Goal: Transaction & Acquisition: Obtain resource

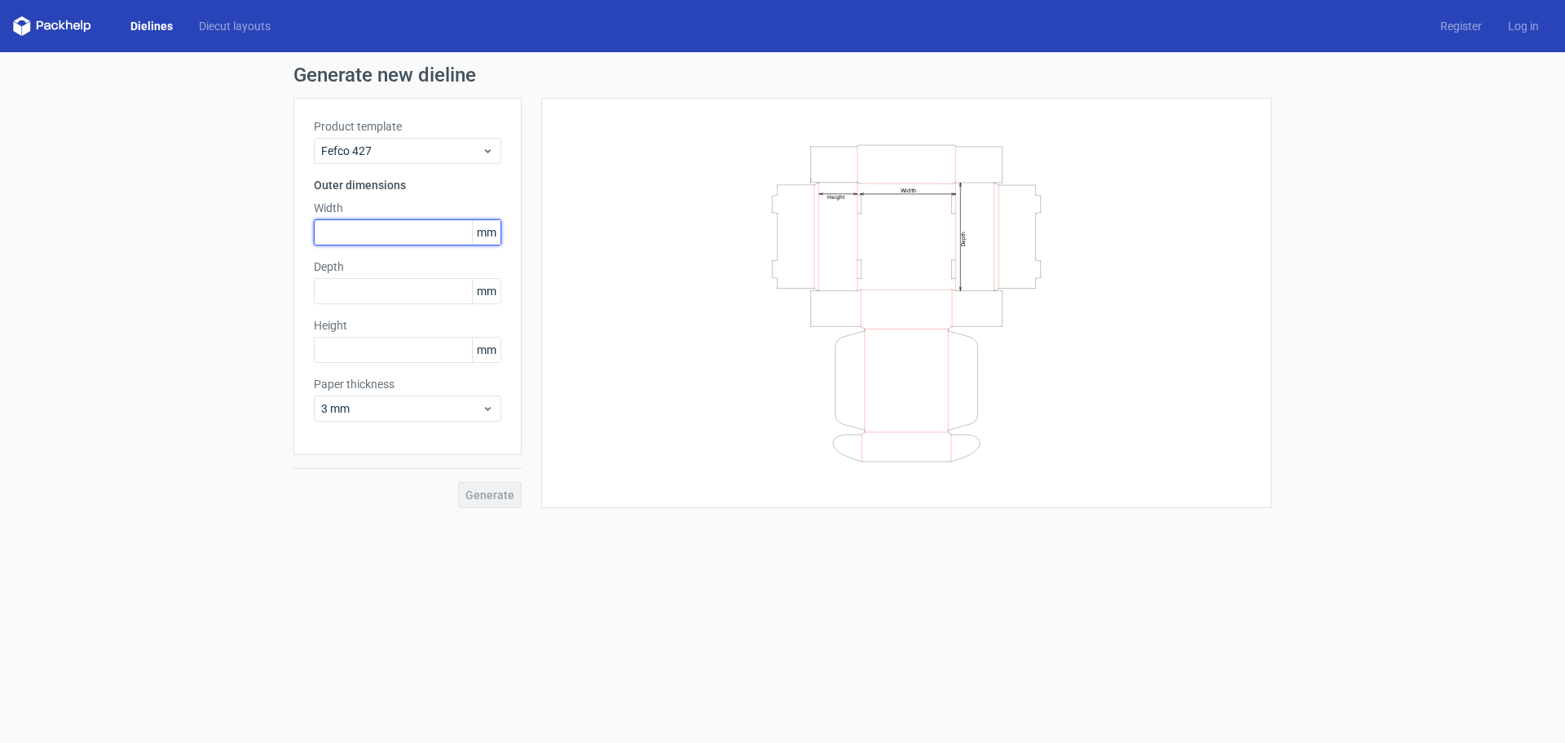
click at [371, 241] on input "text" at bounding box center [408, 232] width 188 height 26
type input "103"
type input "93"
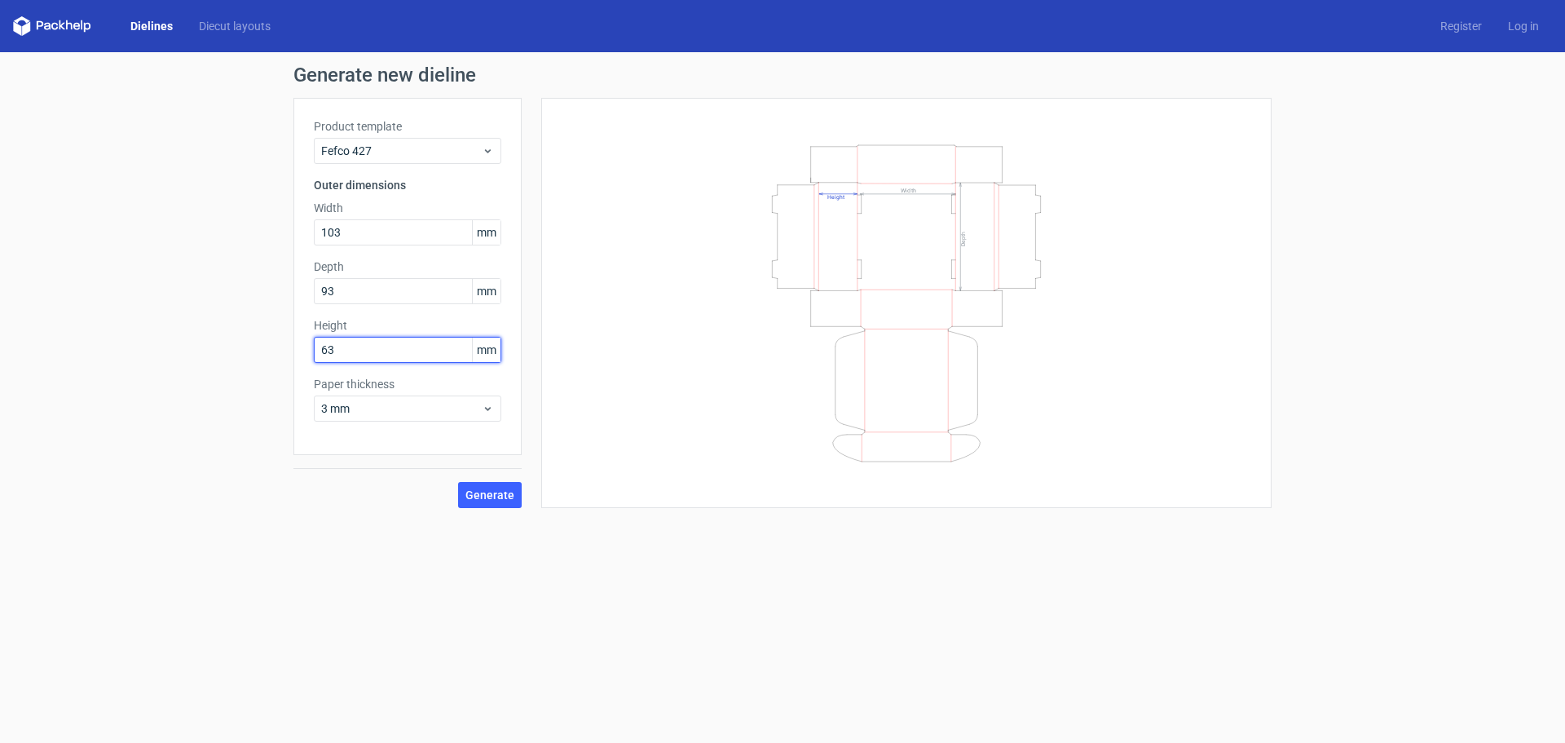
type input "63"
click at [492, 492] on span "Generate" at bounding box center [490, 494] width 49 height 11
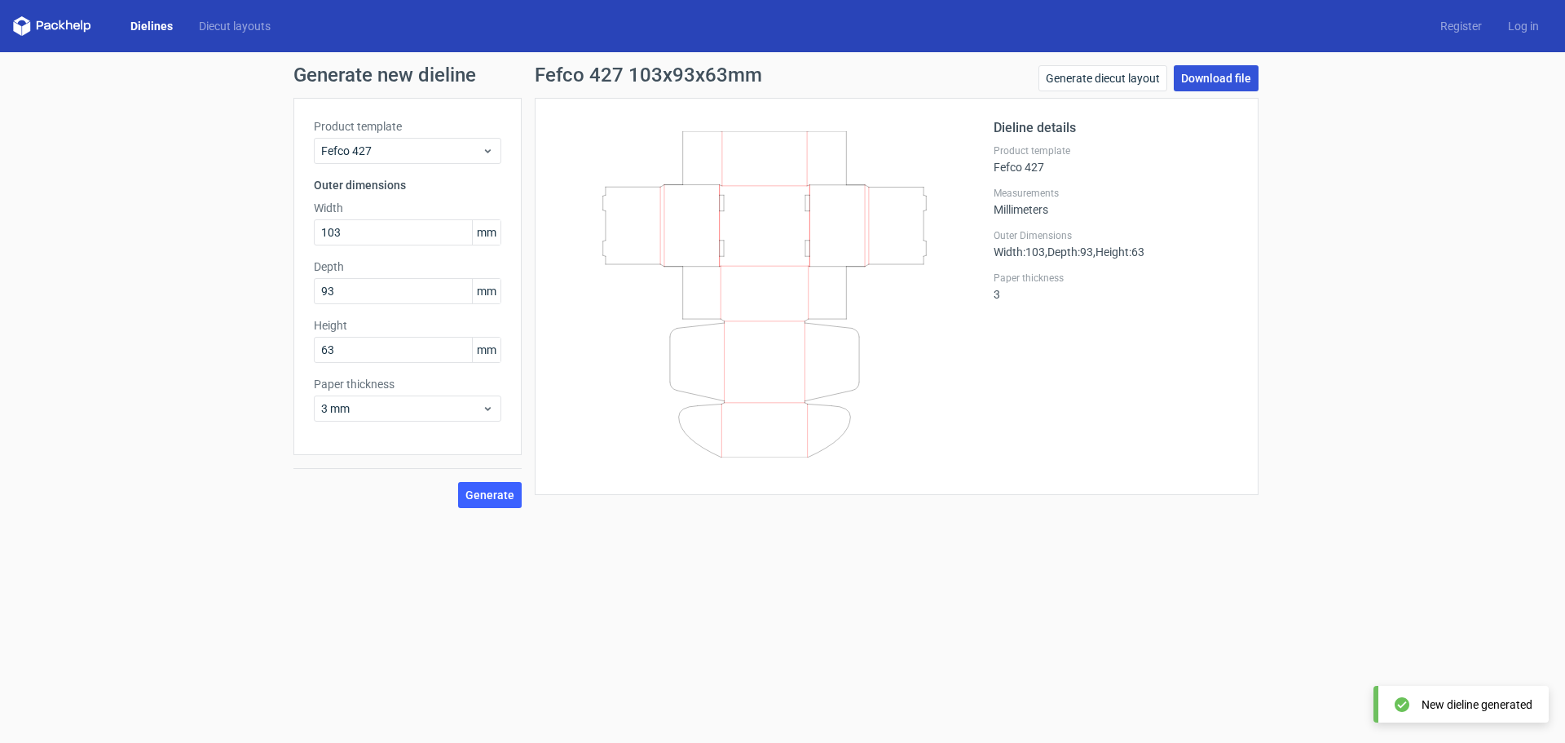
click at [1233, 72] on link "Download file" at bounding box center [1216, 78] width 85 height 26
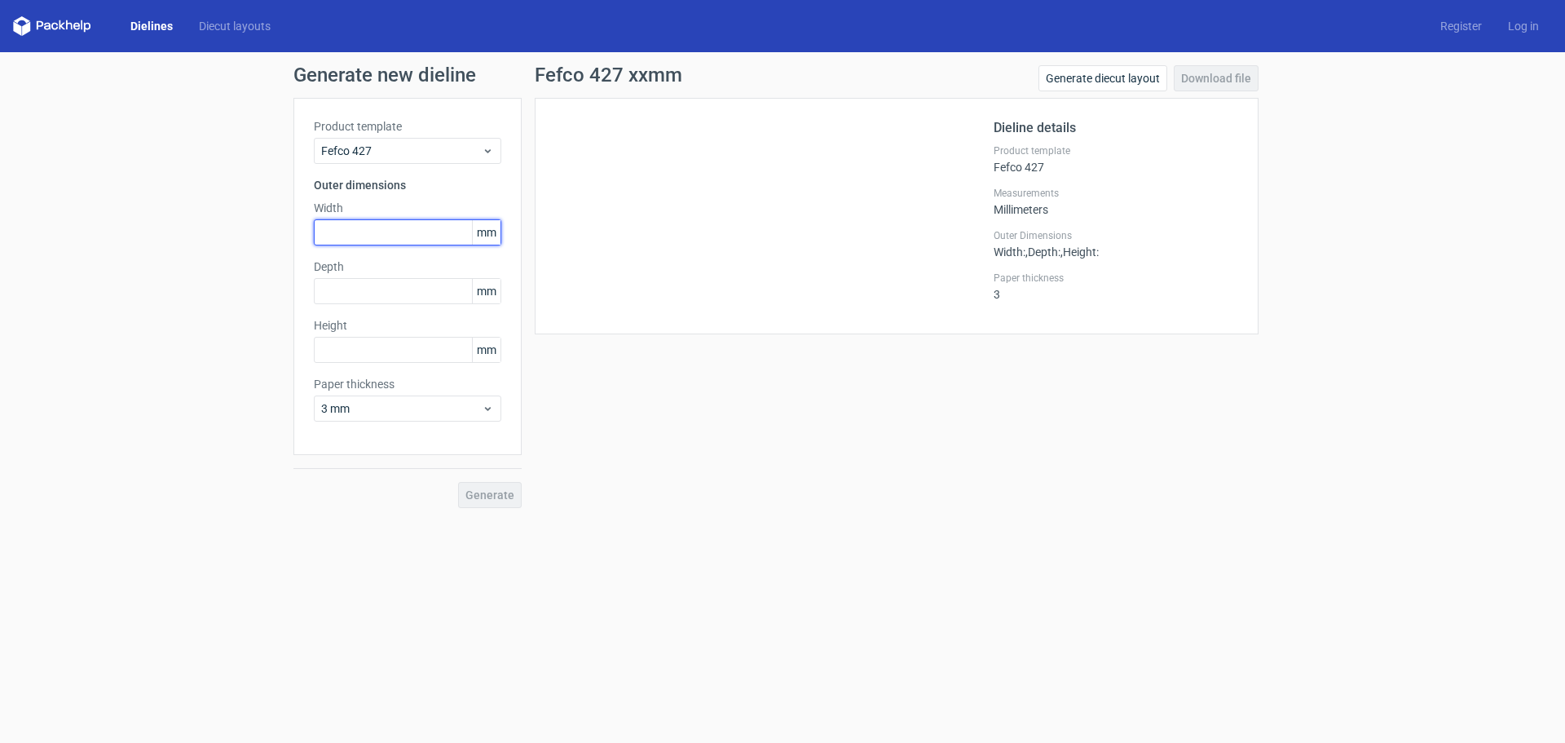
drag, startPoint x: 0, startPoint y: 0, endPoint x: 383, endPoint y: 225, distance: 444.4
click at [383, 225] on input "text" at bounding box center [408, 232] width 188 height 26
click at [156, 25] on link "Dielines" at bounding box center [151, 26] width 68 height 16
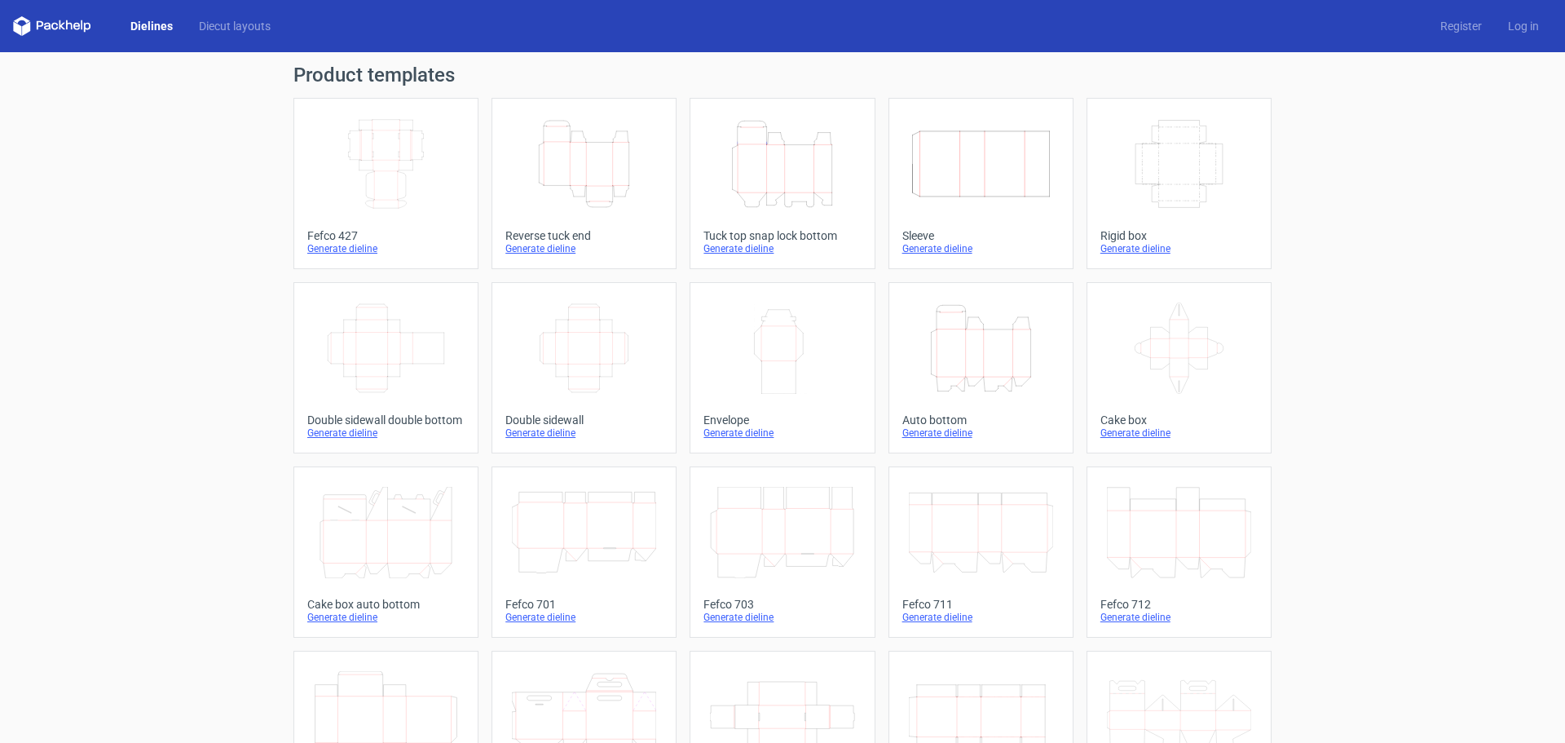
click at [344, 166] on icon "Width Depth Height" at bounding box center [386, 163] width 144 height 91
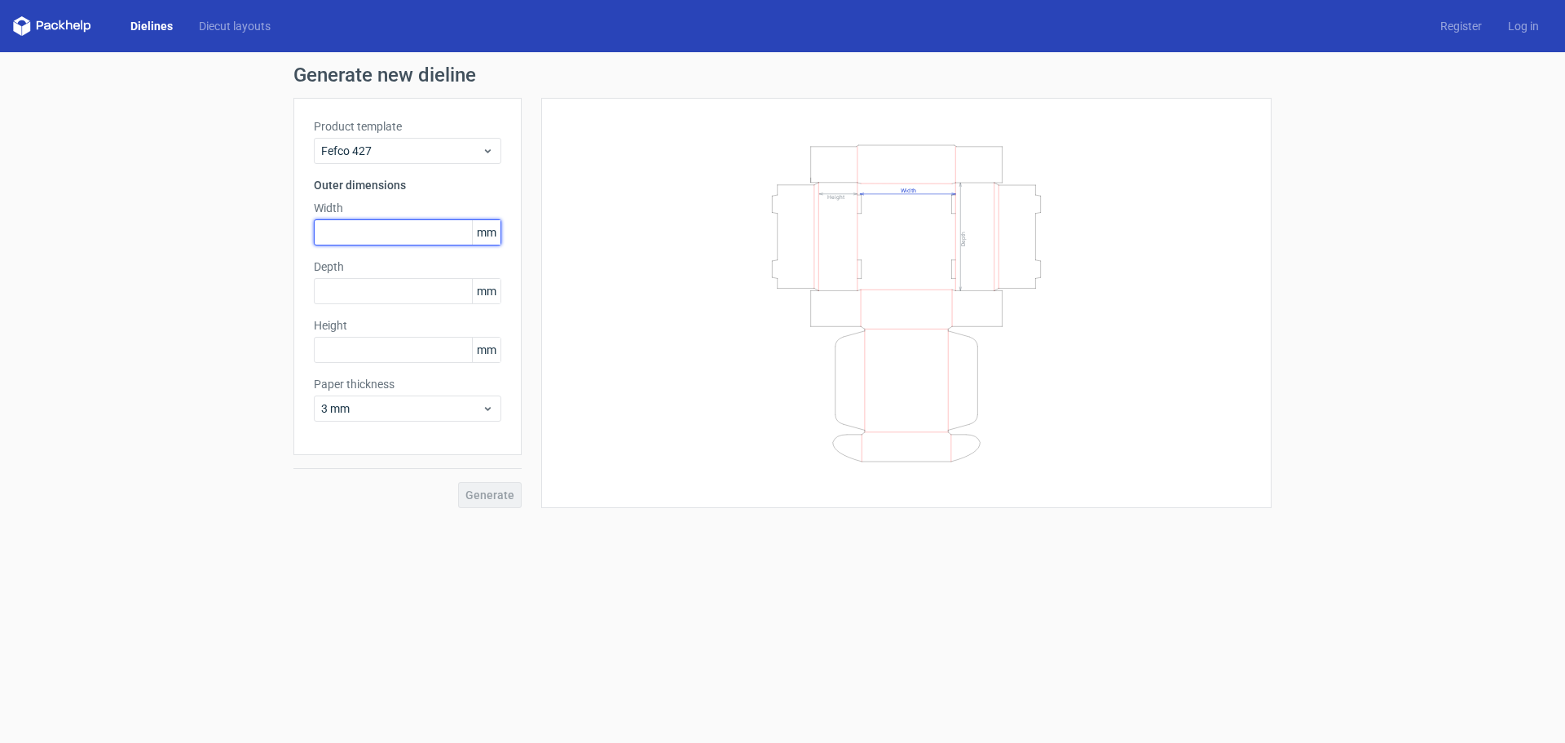
click at [386, 236] on input "text" at bounding box center [408, 232] width 188 height 26
type input "115"
type input "105"
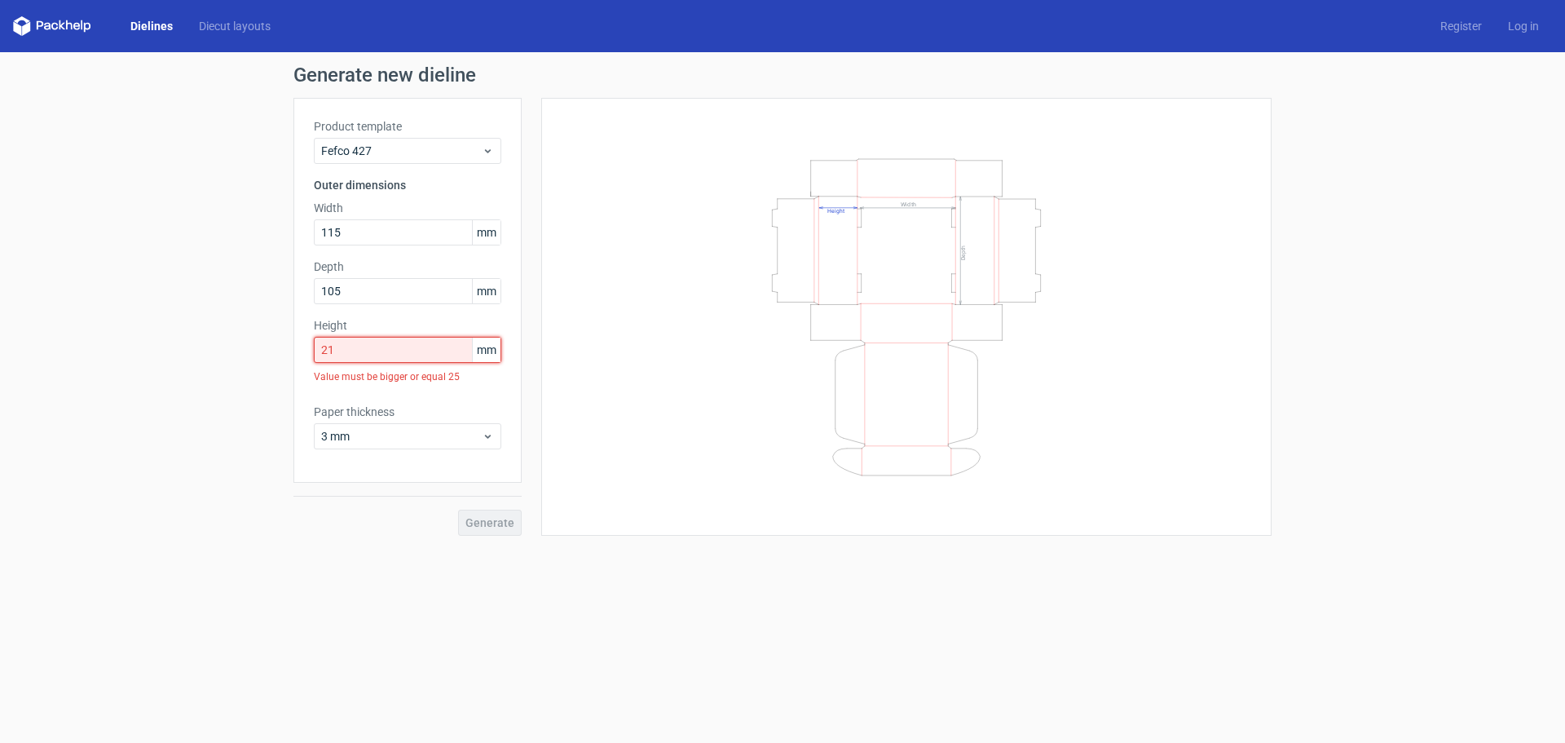
drag, startPoint x: 345, startPoint y: 347, endPoint x: 285, endPoint y: 352, distance: 60.6
click at [285, 353] on div "Generate new dieline Product template Fefco 427 Outer dimensions Width 115 mm D…" at bounding box center [782, 300] width 1565 height 497
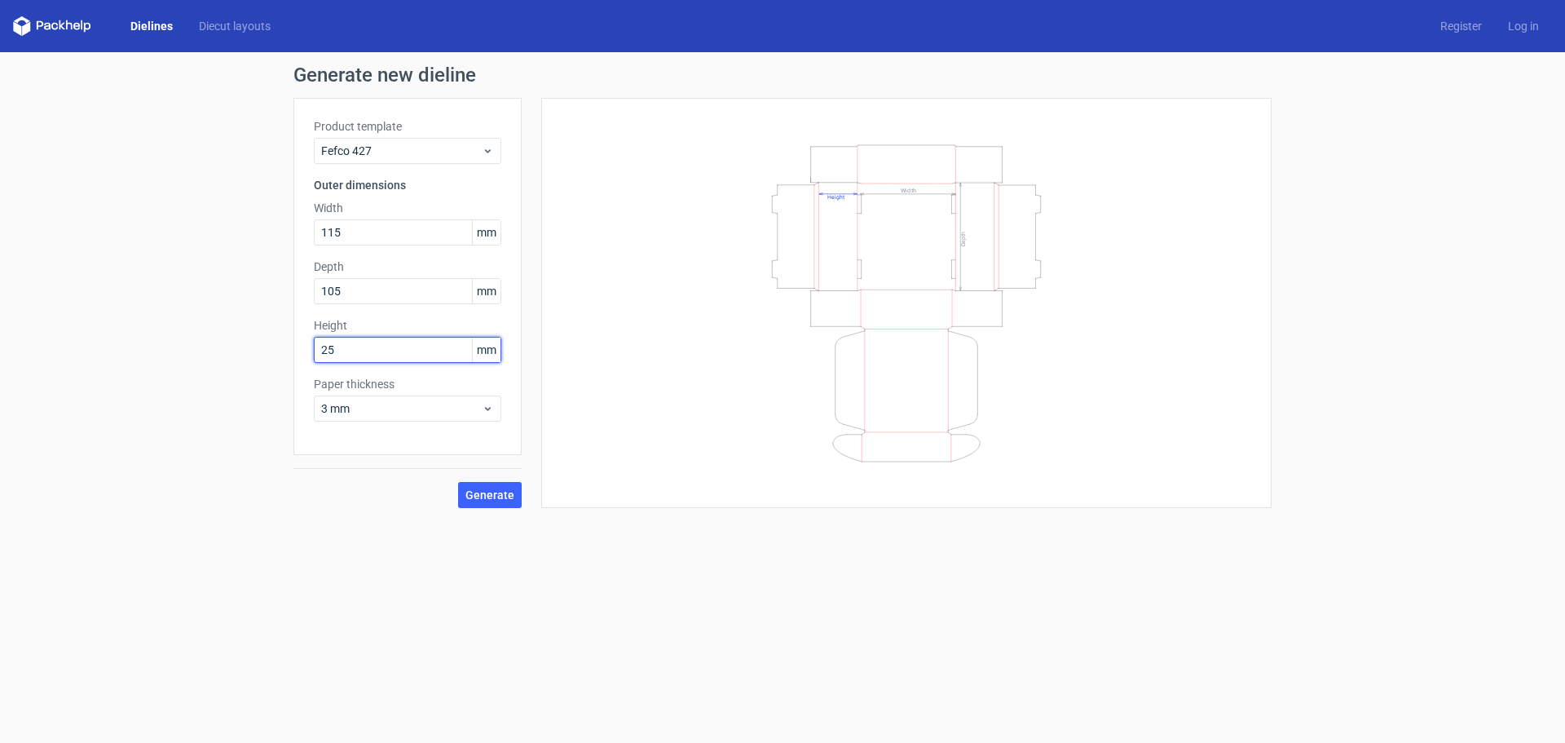
type input "25"
click at [387, 417] on div "3 mm" at bounding box center [408, 408] width 188 height 26
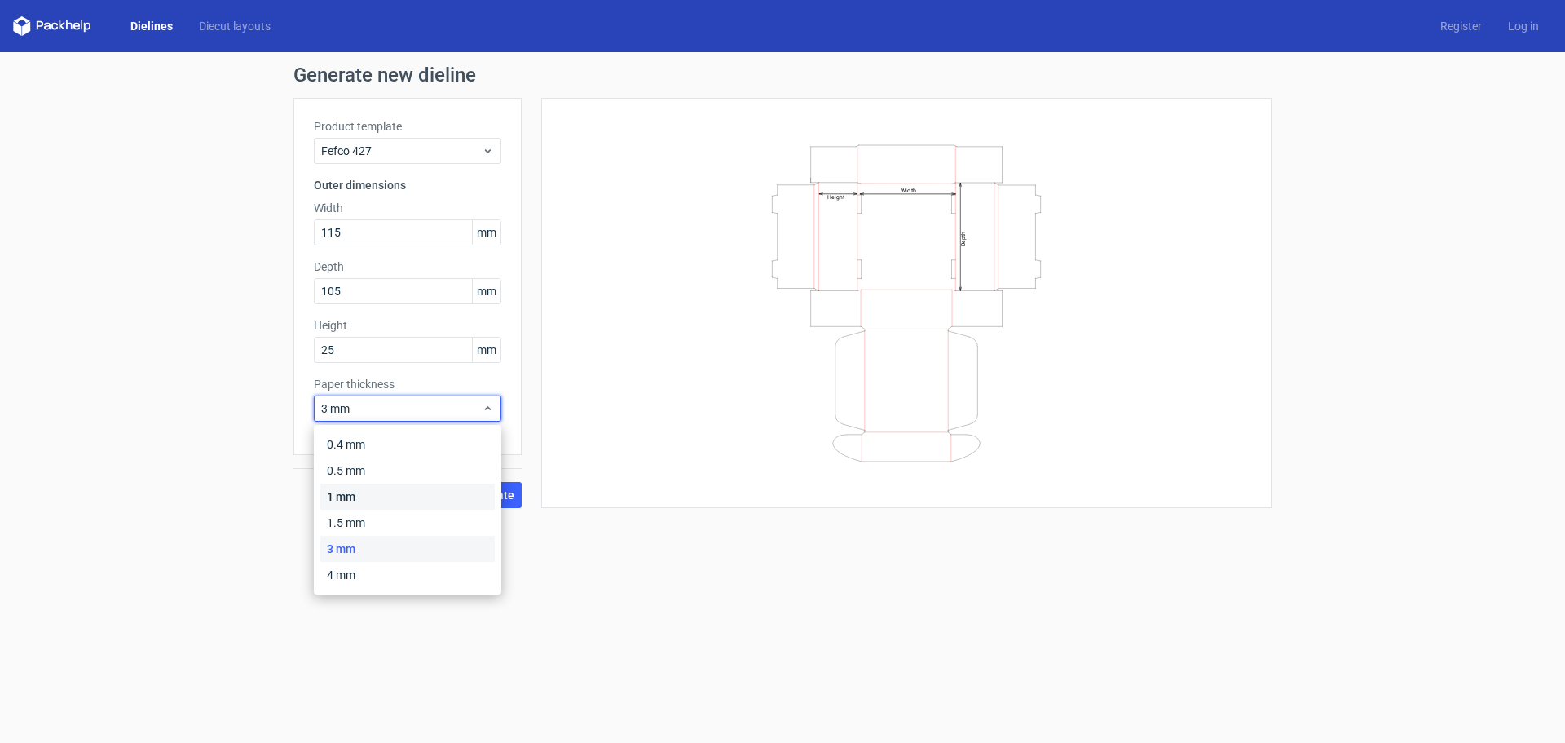
click at [340, 500] on div "1 mm" at bounding box center [407, 496] width 174 height 26
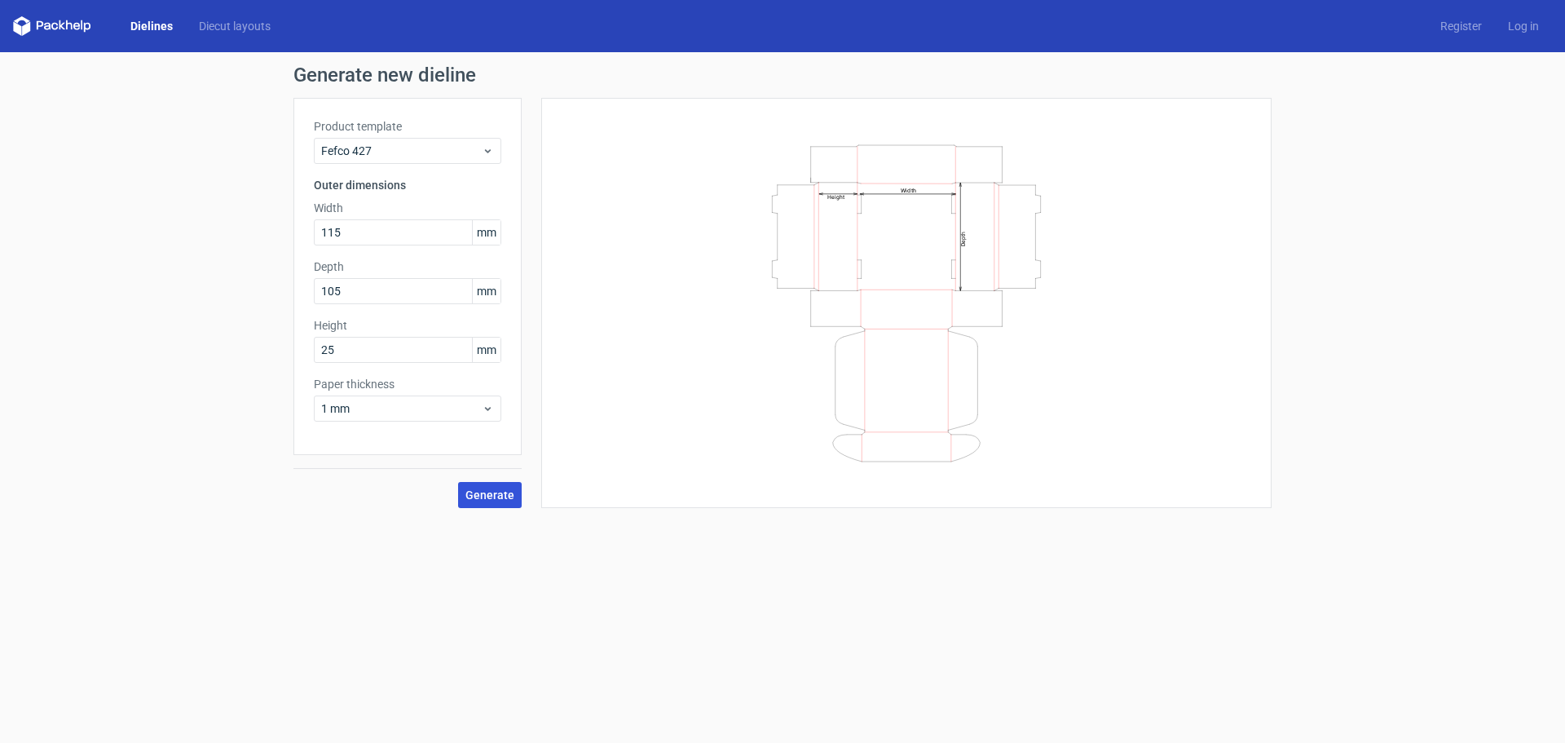
click at [493, 497] on span "Generate" at bounding box center [490, 494] width 49 height 11
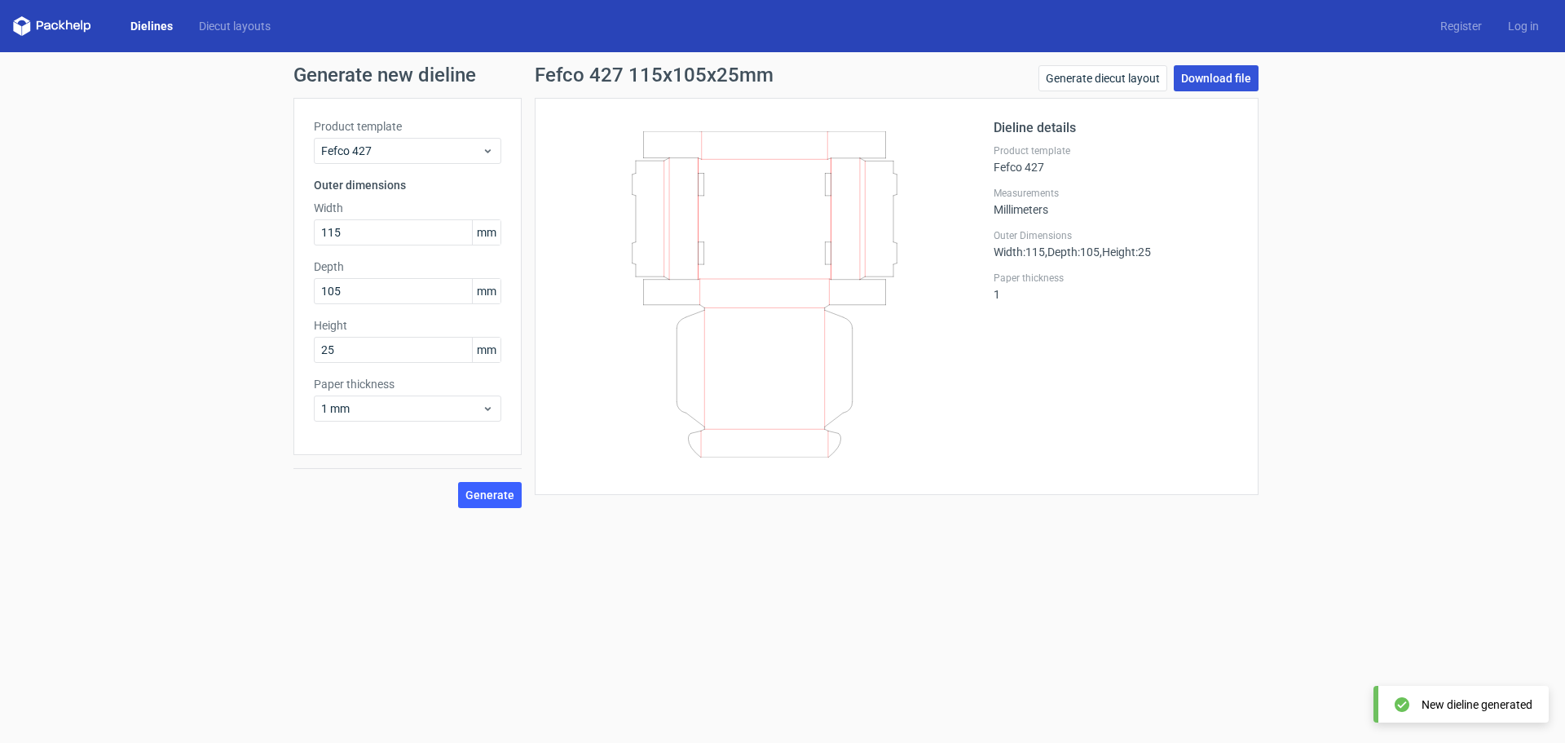
click at [1224, 75] on link "Download file" at bounding box center [1216, 78] width 85 height 26
click at [155, 29] on link "Dielines" at bounding box center [151, 26] width 68 height 16
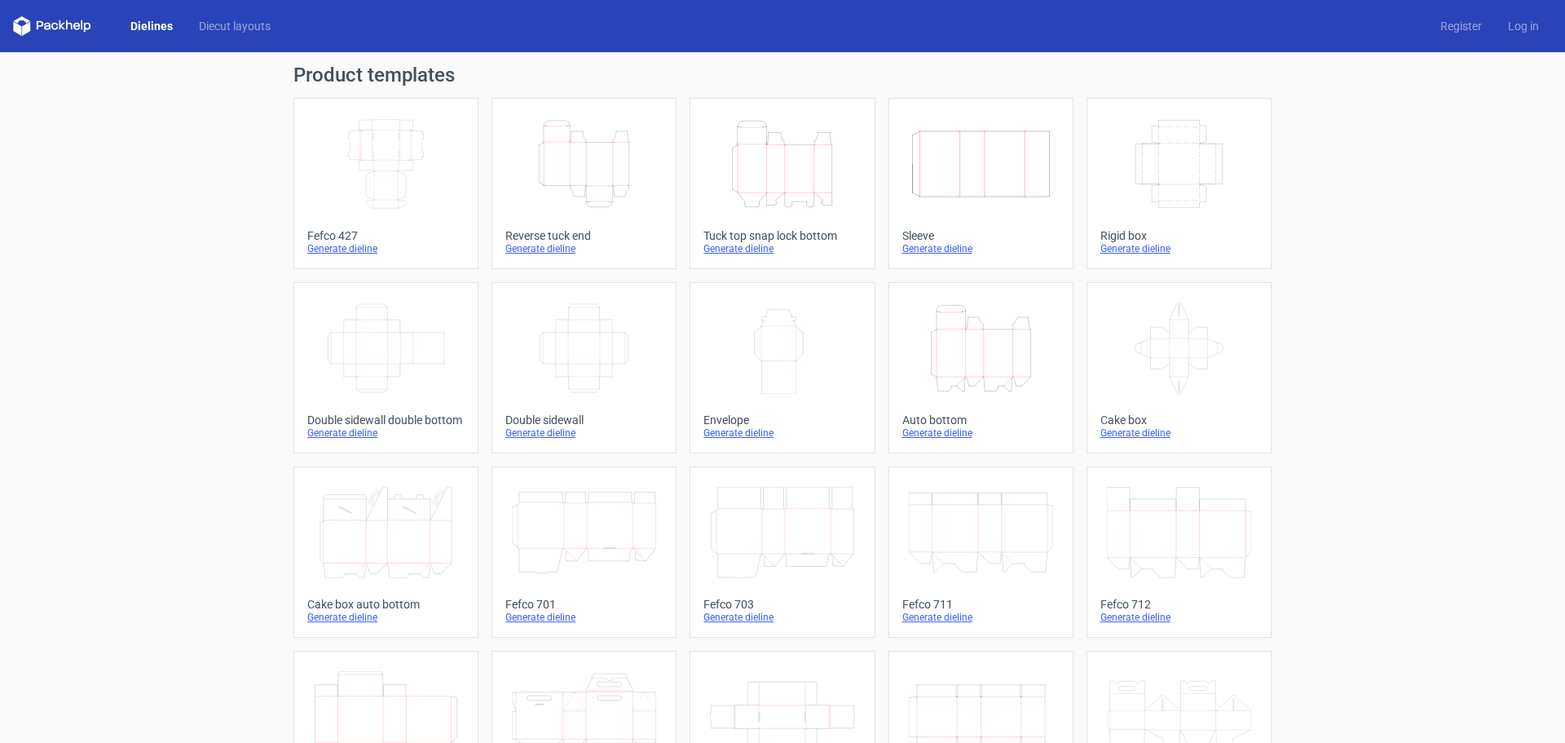
click at [416, 199] on icon "Width Depth Height" at bounding box center [386, 163] width 144 height 91
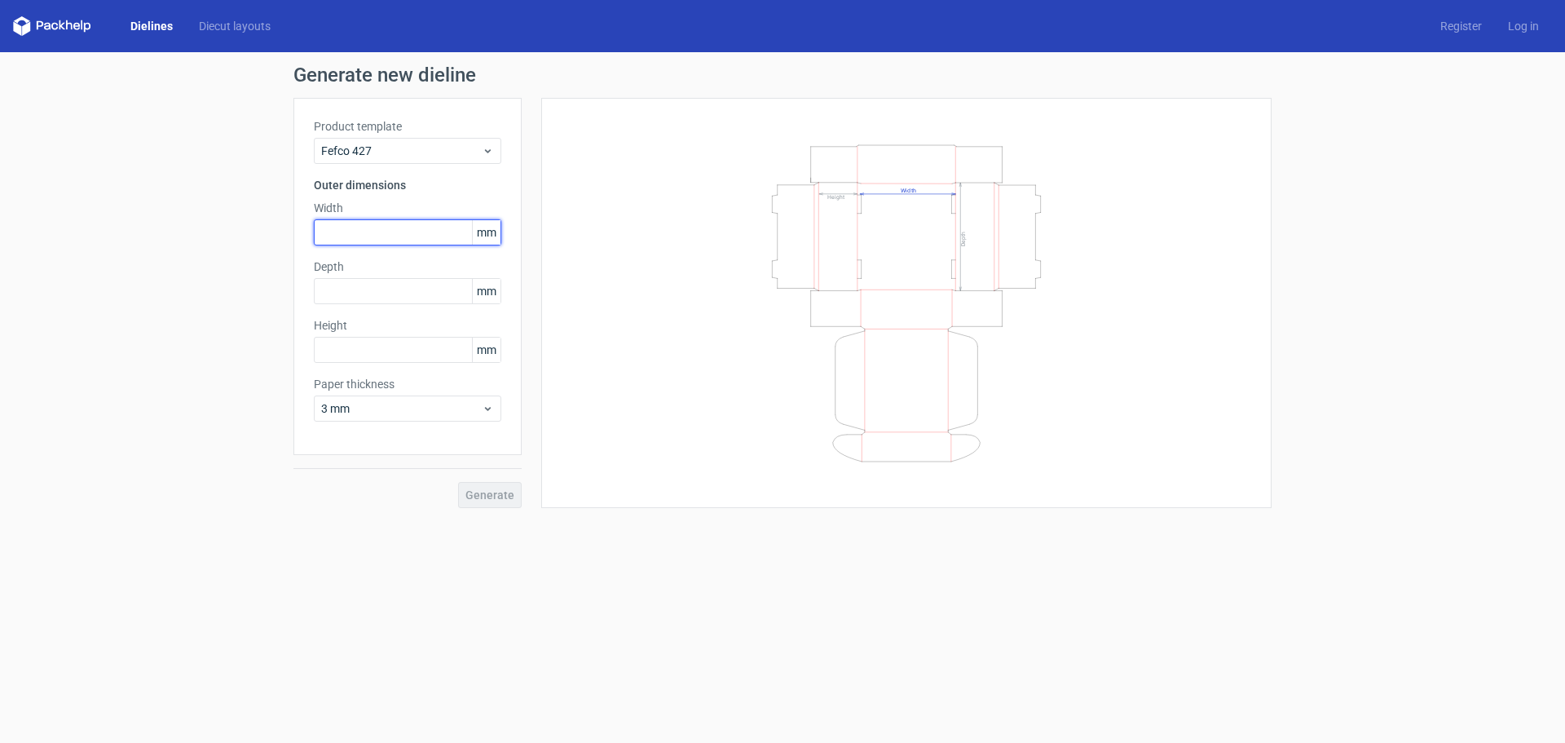
click at [359, 238] on input "text" at bounding box center [408, 232] width 188 height 26
type input "75"
type input "65"
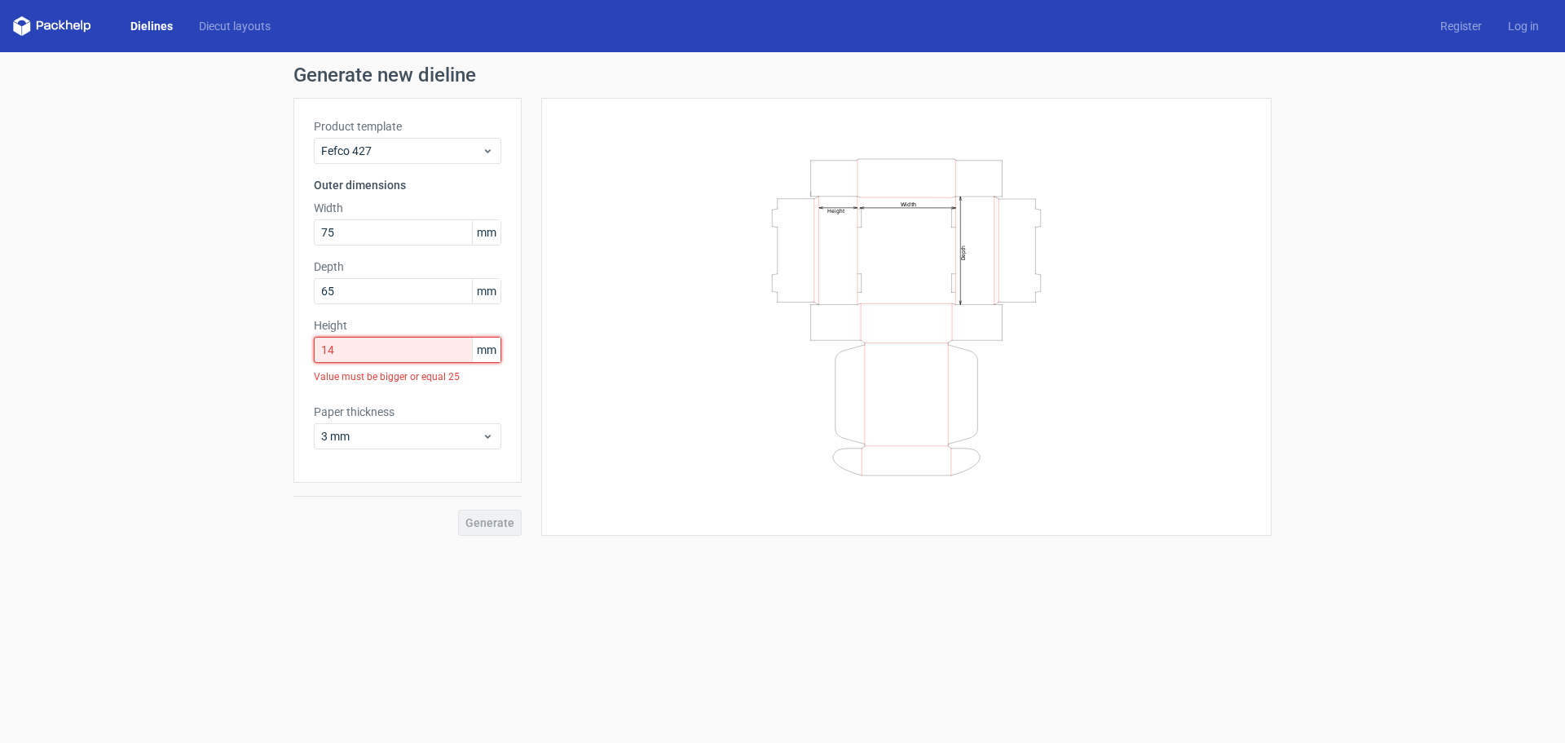
drag, startPoint x: 357, startPoint y: 353, endPoint x: 243, endPoint y: 371, distance: 115.5
click at [243, 371] on div "Generate new dieline Product template Fefco 427 Outer dimensions Width 75 mm De…" at bounding box center [782, 300] width 1565 height 497
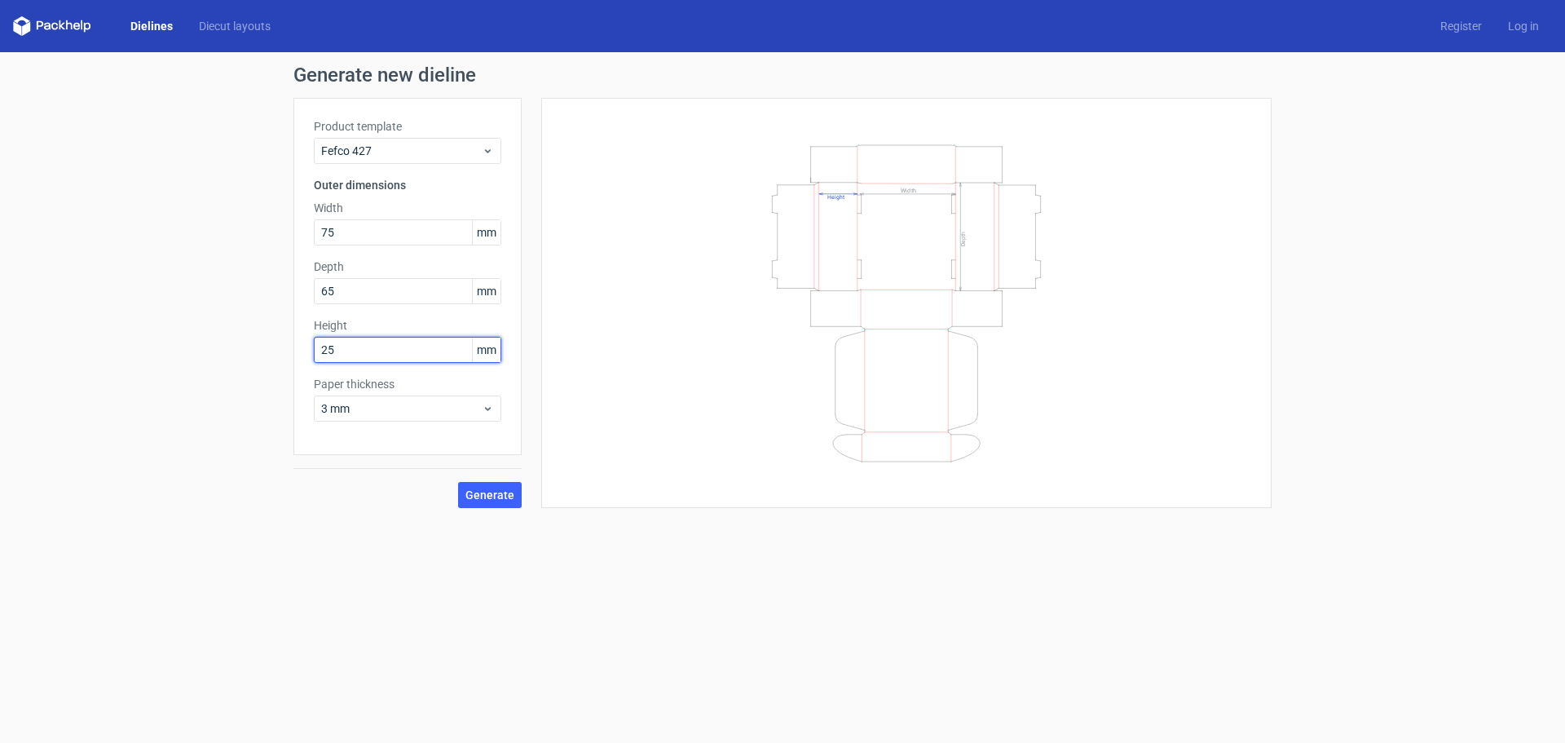
type input "25"
click at [342, 415] on span "3 mm" at bounding box center [401, 408] width 161 height 16
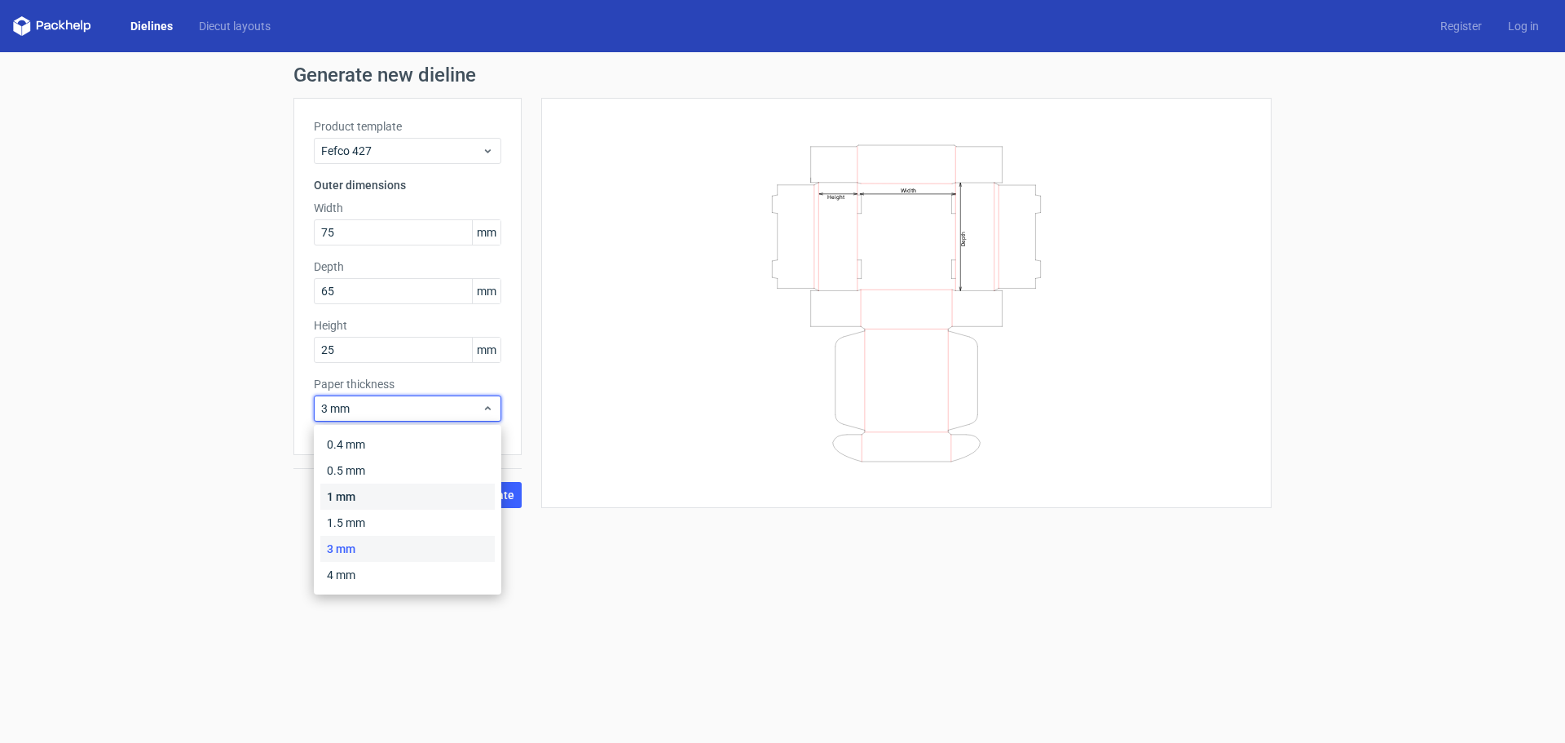
click at [373, 502] on div "1 mm" at bounding box center [407, 496] width 174 height 26
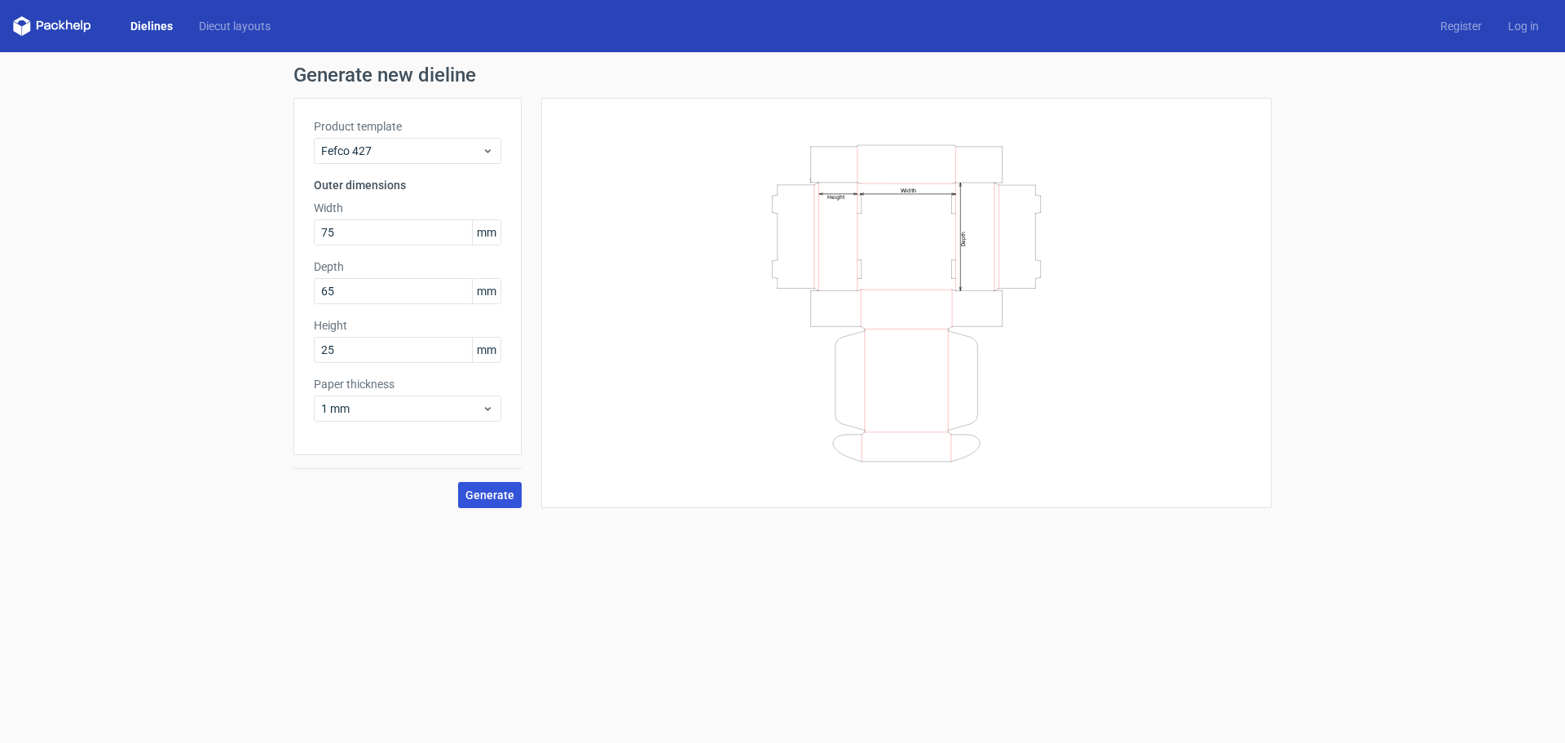
click at [483, 501] on span "Generate" at bounding box center [490, 494] width 49 height 11
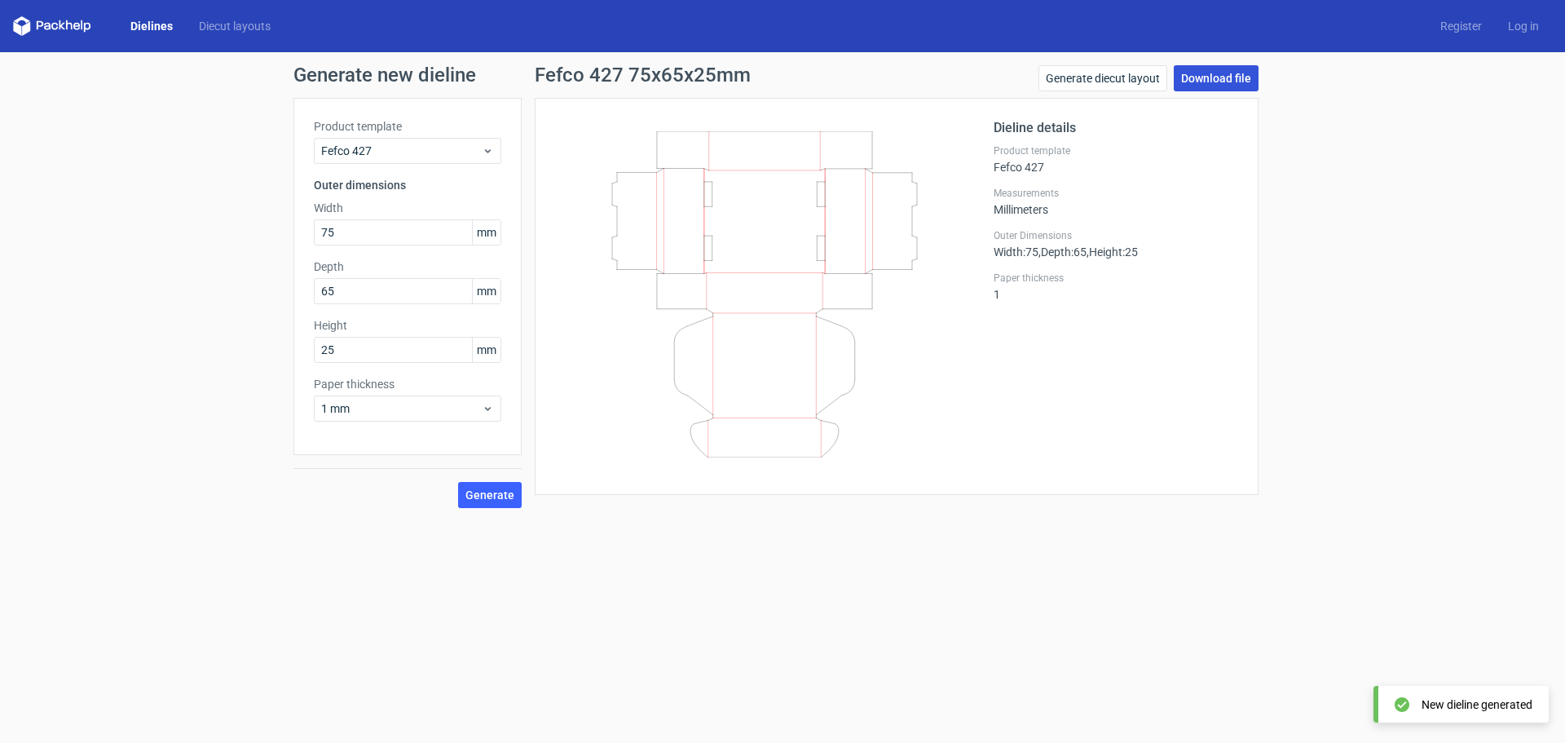
click at [1235, 79] on link "Download file" at bounding box center [1216, 78] width 85 height 26
